Goal: Find specific page/section: Find specific page/section

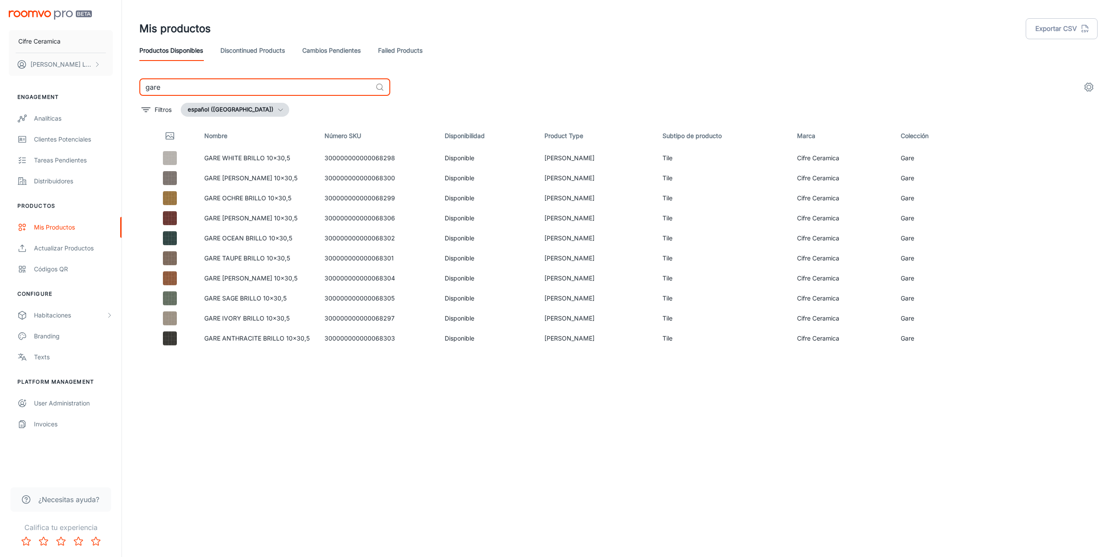
click at [116, 77] on div "Cifre Ceramica [PERSON_NAME] Engagement Analíticas Clientes potenciales Tareas …" at bounding box center [557, 275] width 1115 height 550
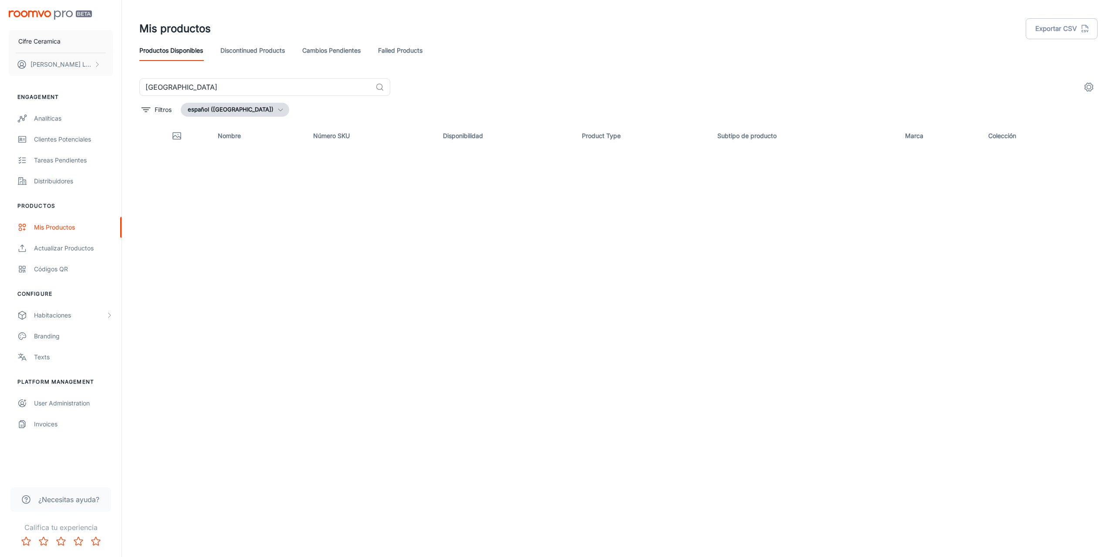
drag, startPoint x: 179, startPoint y: 82, endPoint x: 103, endPoint y: 79, distance: 76.7
click at [114, 80] on div "Cifre Ceramica [PERSON_NAME] Engagement Analíticas Clientes potenciales Tareas …" at bounding box center [557, 275] width 1115 height 550
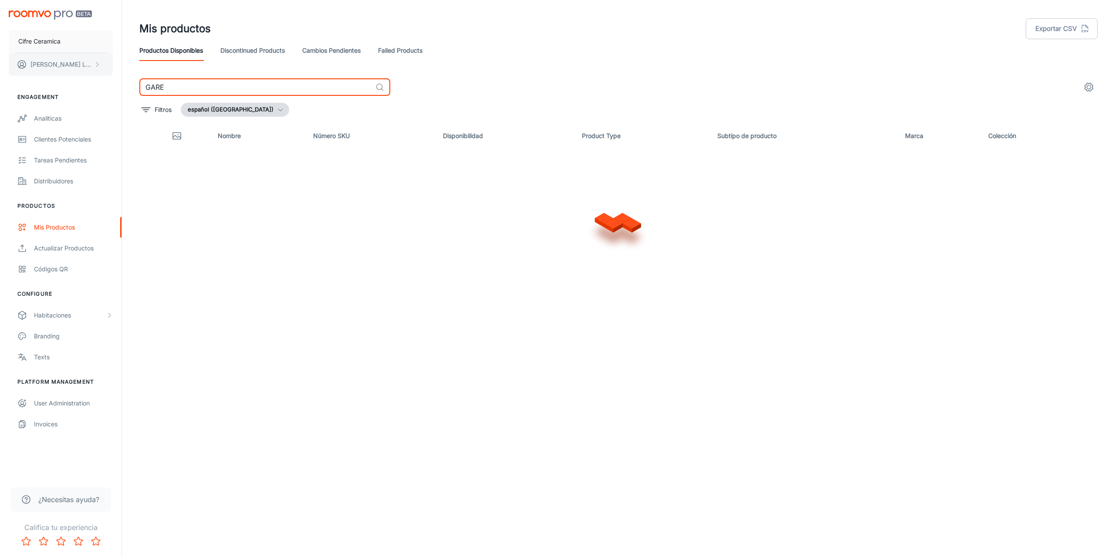
type input "GARE"
